Goal: Transaction & Acquisition: Subscribe to service/newsletter

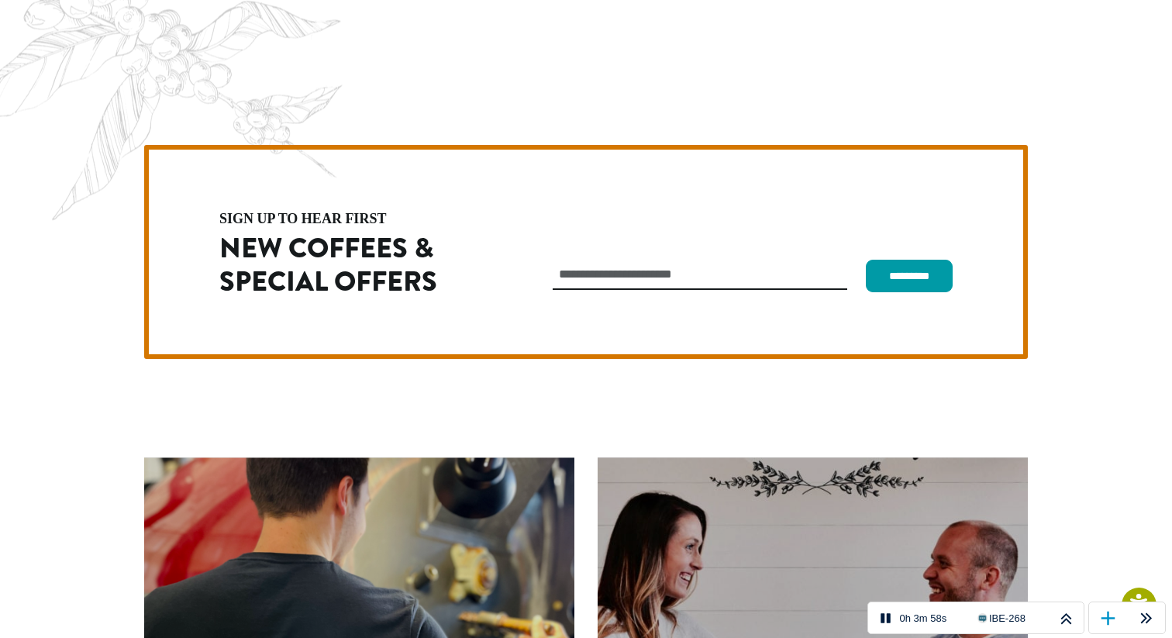
scroll to position [4337, 0]
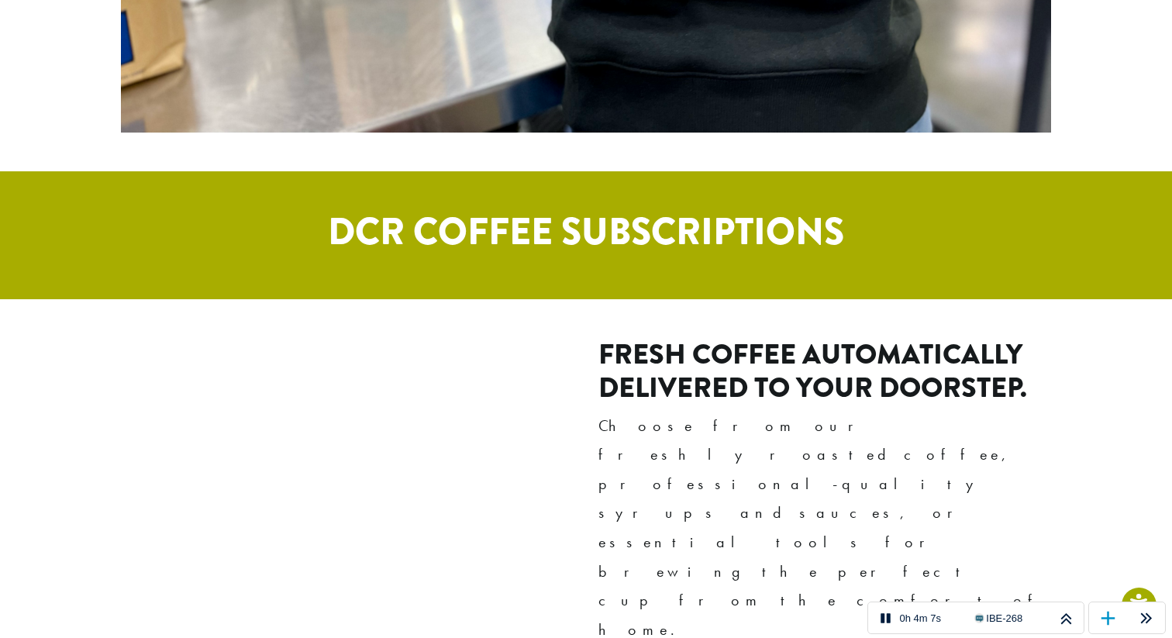
scroll to position [716, 0]
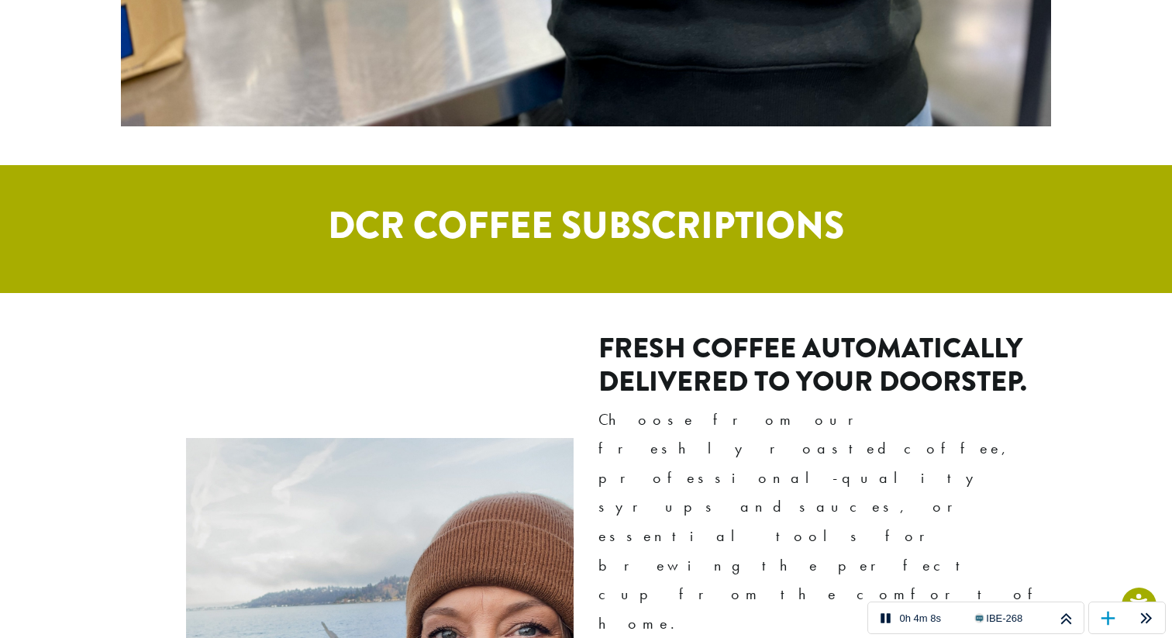
click at [482, 231] on h1 "DCR COFFEE SUBSCRIPTIONS" at bounding box center [586, 226] width 930 height 45
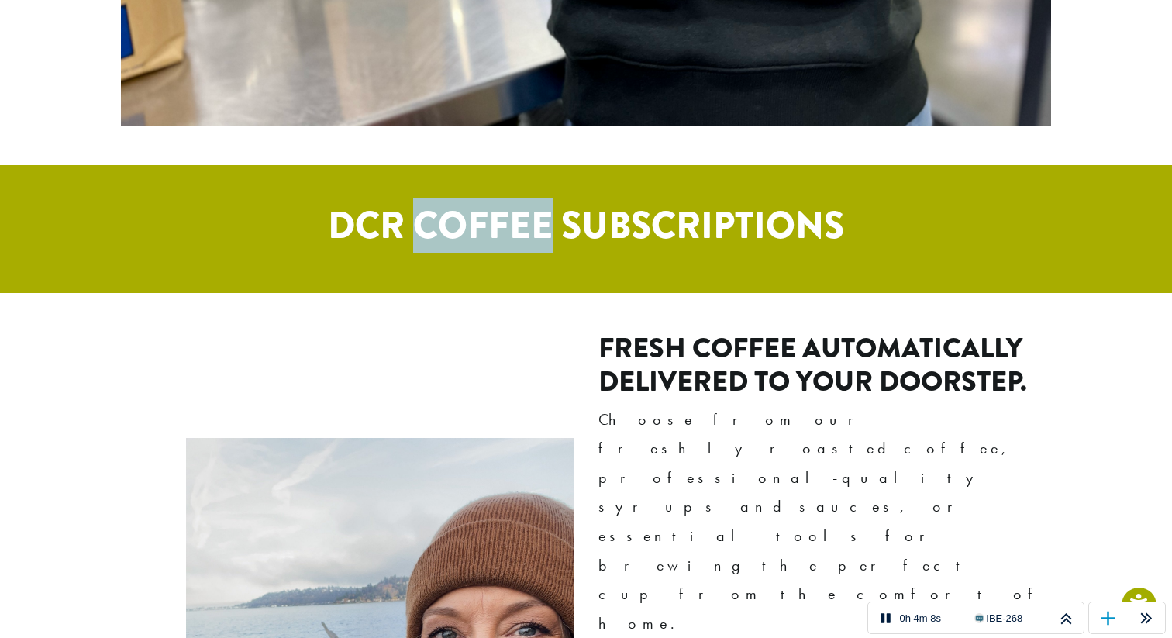
click at [482, 231] on h1 "DCR COFFEE SUBSCRIPTIONS" at bounding box center [586, 226] width 930 height 45
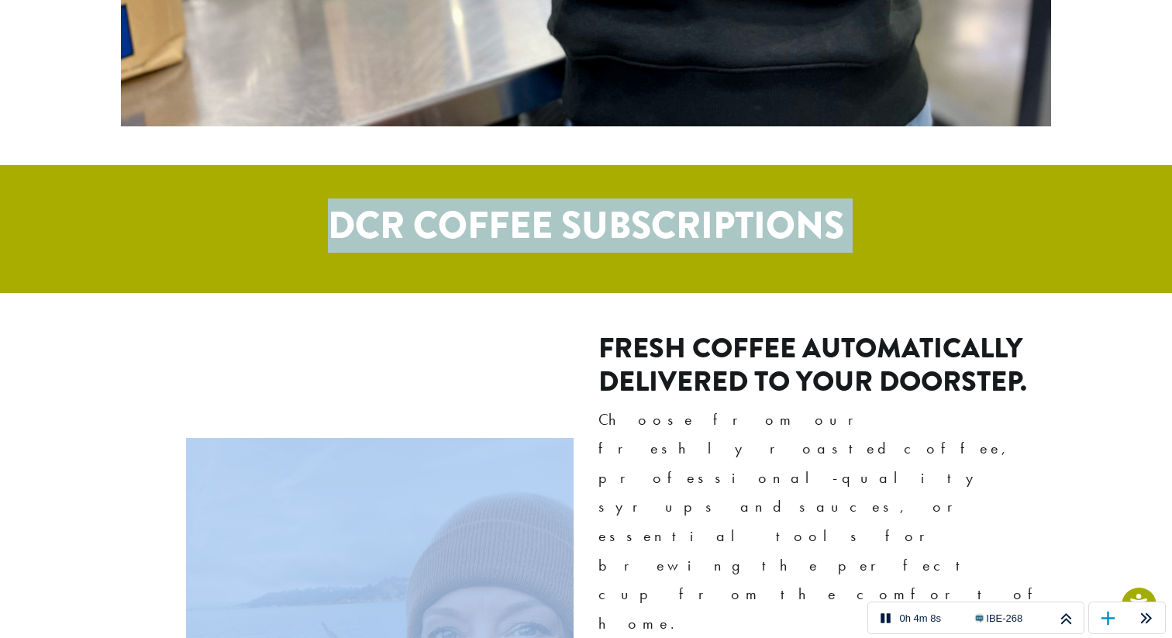
drag, startPoint x: 482, startPoint y: 231, endPoint x: 504, endPoint y: 233, distance: 21.8
click at [482, 231] on h1 "DCR COFFEE SUBSCRIPTIONS" at bounding box center [586, 226] width 930 height 45
click at [518, 230] on h1 "DCR COFFEE SUBSCRIPTIONS" at bounding box center [586, 226] width 930 height 45
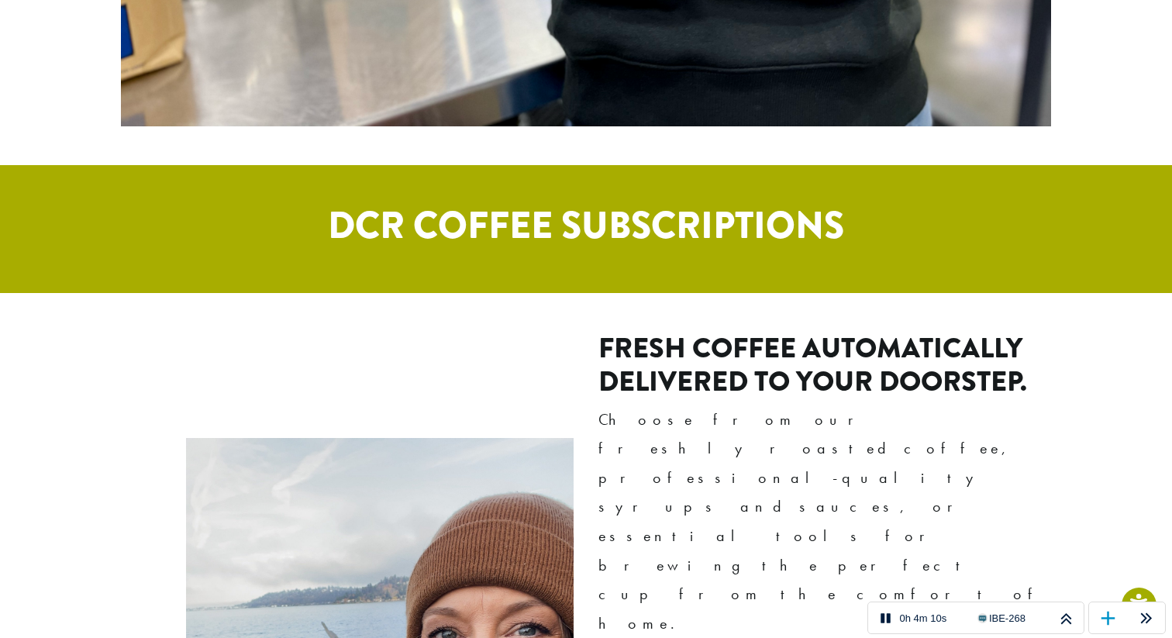
click at [524, 233] on h1 "DCR COFFEE SUBSCRIPTIONS" at bounding box center [586, 226] width 930 height 45
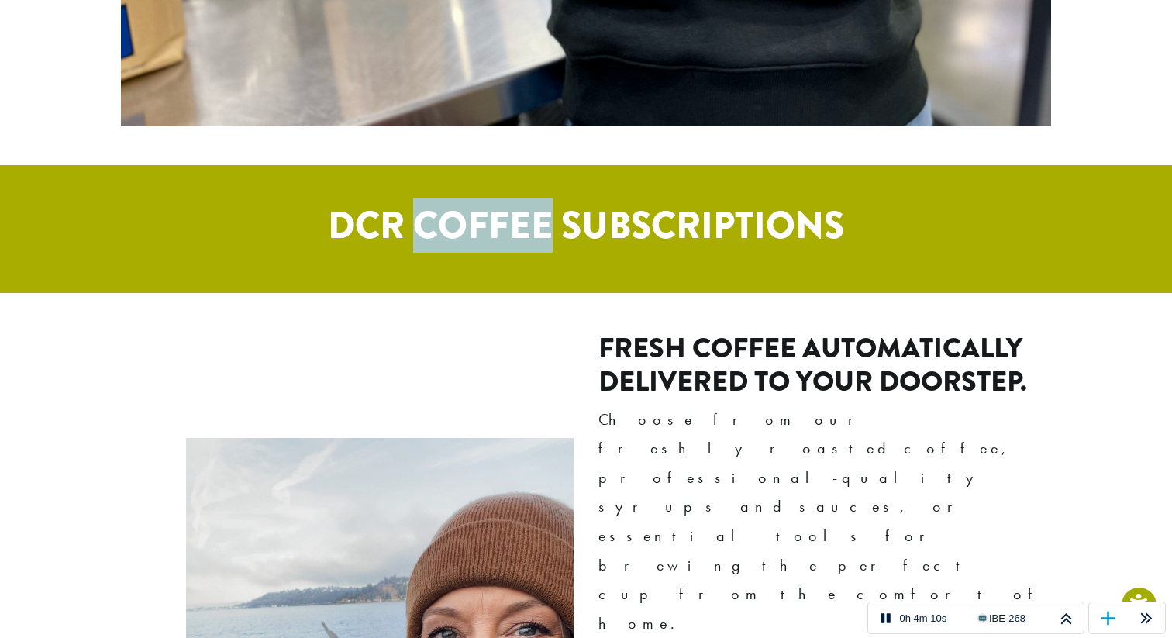
click at [524, 233] on h1 "DCR COFFEE SUBSCRIPTIONS" at bounding box center [586, 226] width 930 height 45
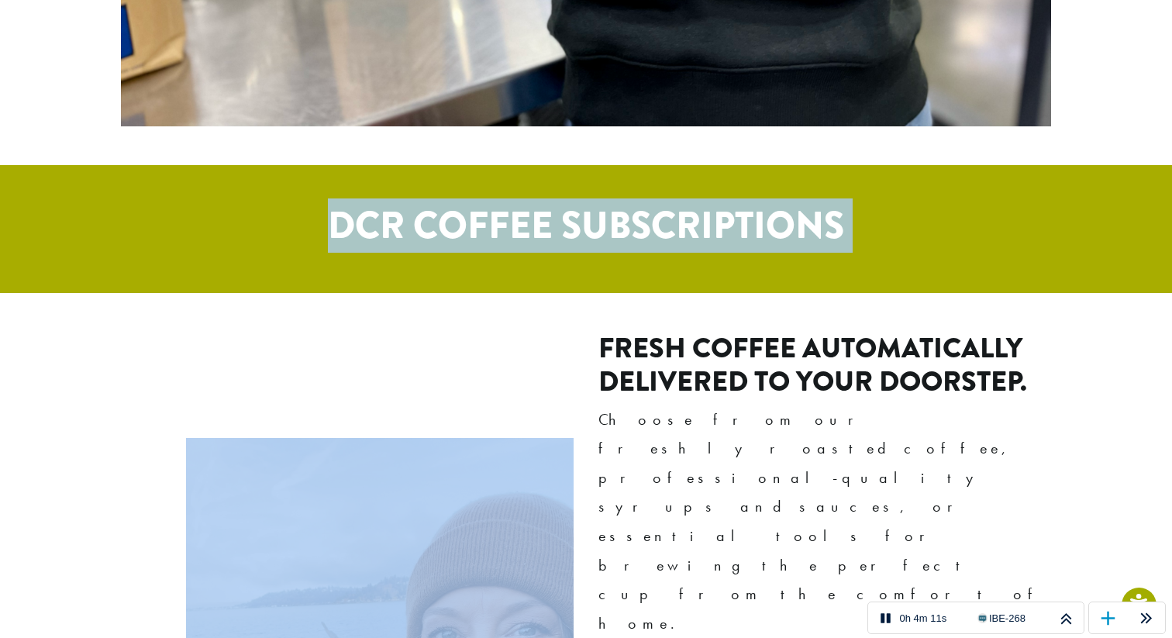
click at [524, 233] on h1 "DCR COFFEE SUBSCRIPTIONS" at bounding box center [586, 226] width 930 height 45
click at [564, 229] on h1 "DCR COFFEE SUBSCRIPTIONS" at bounding box center [586, 226] width 930 height 45
